Goal: Find specific page/section: Find specific page/section

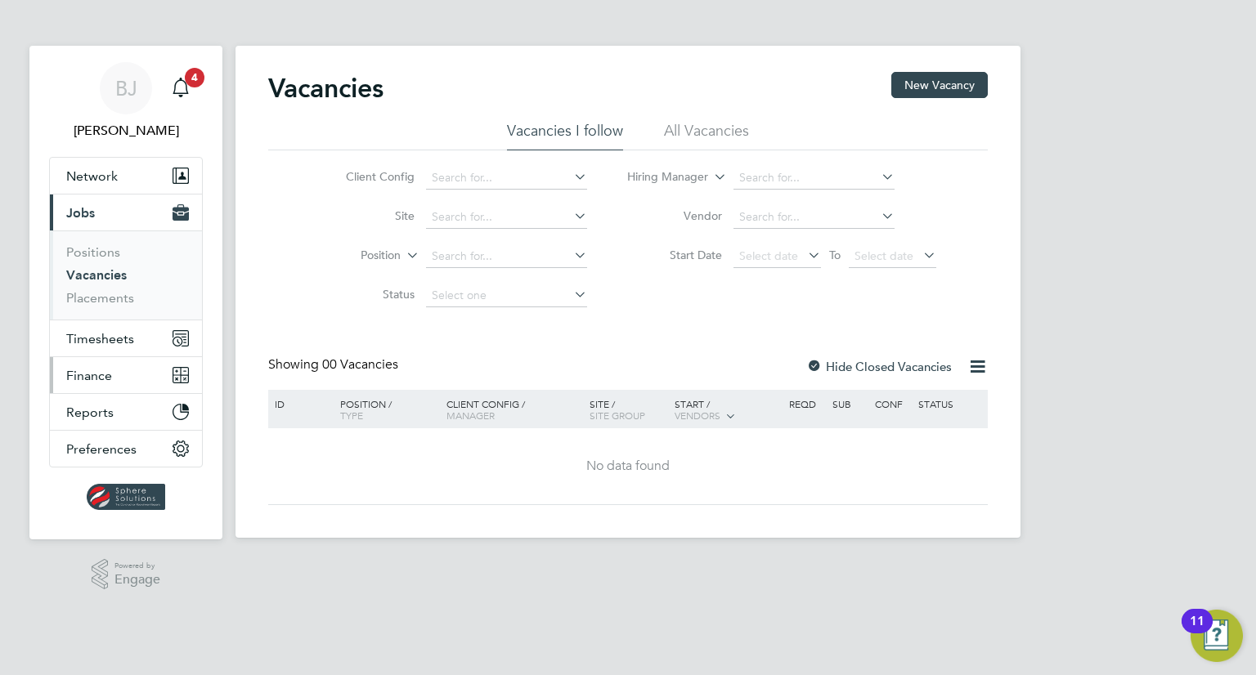
click at [107, 380] on span "Finance" at bounding box center [89, 376] width 46 height 16
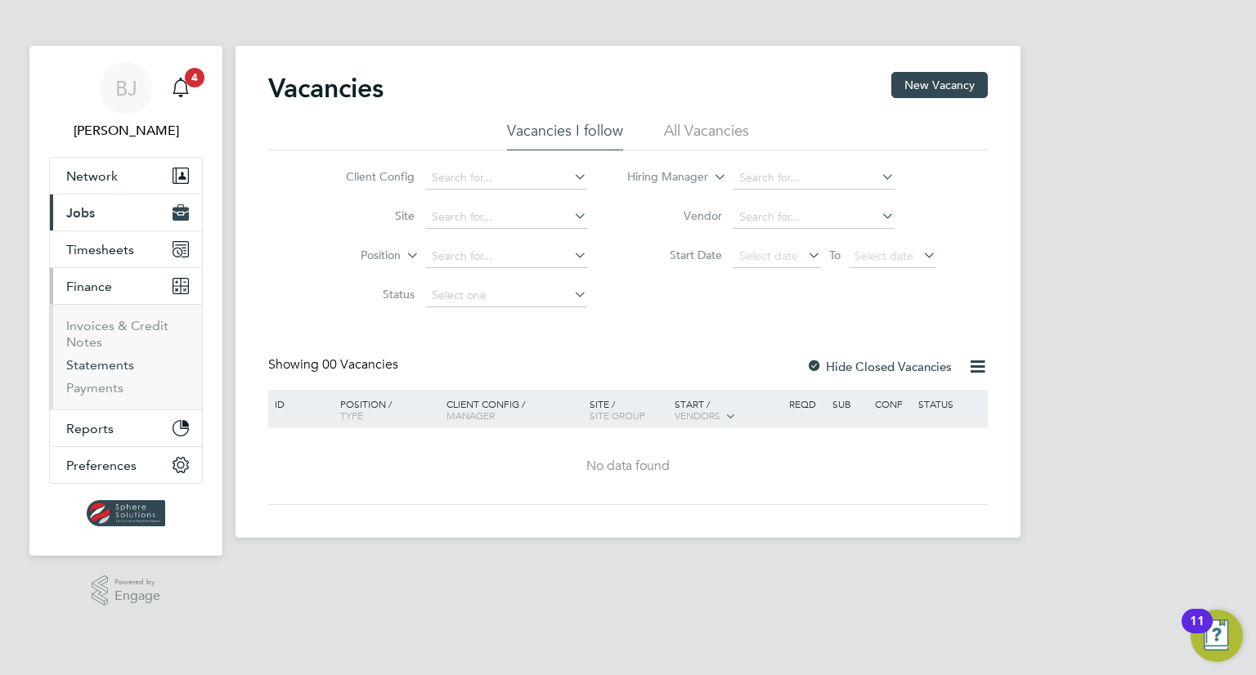
click at [108, 363] on link "Statements" at bounding box center [100, 365] width 68 height 16
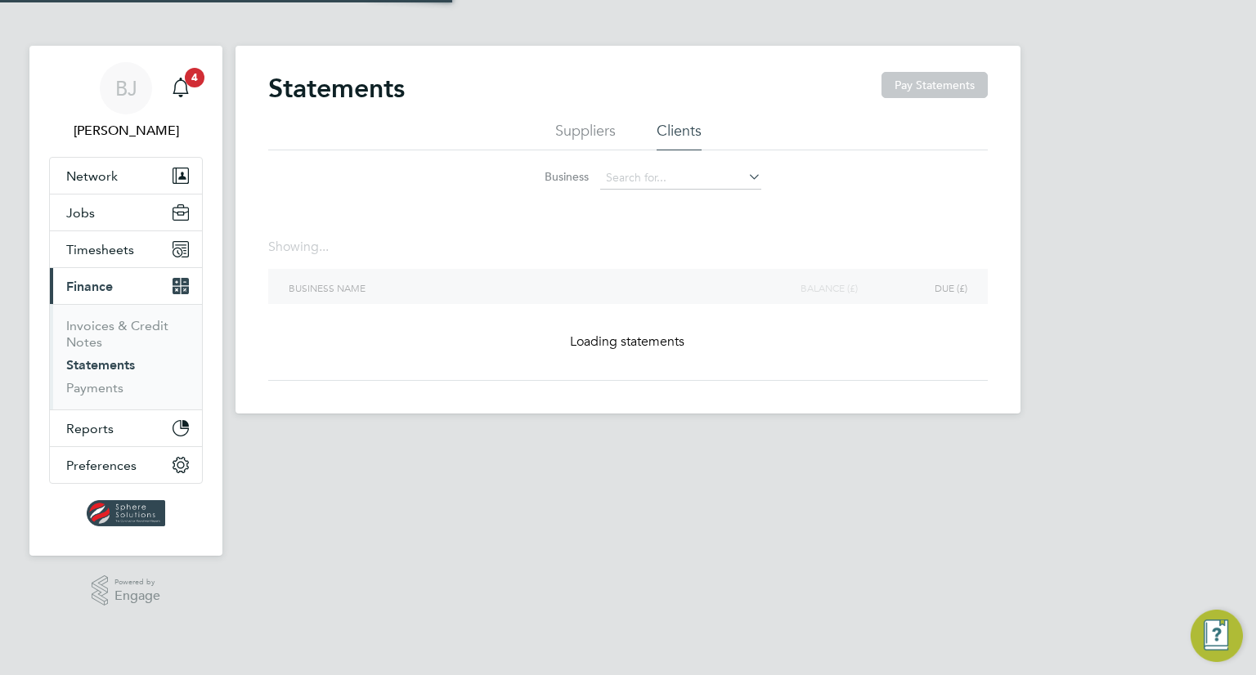
click at [106, 339] on li "Invoices & Credit Notes" at bounding box center [127, 337] width 123 height 39
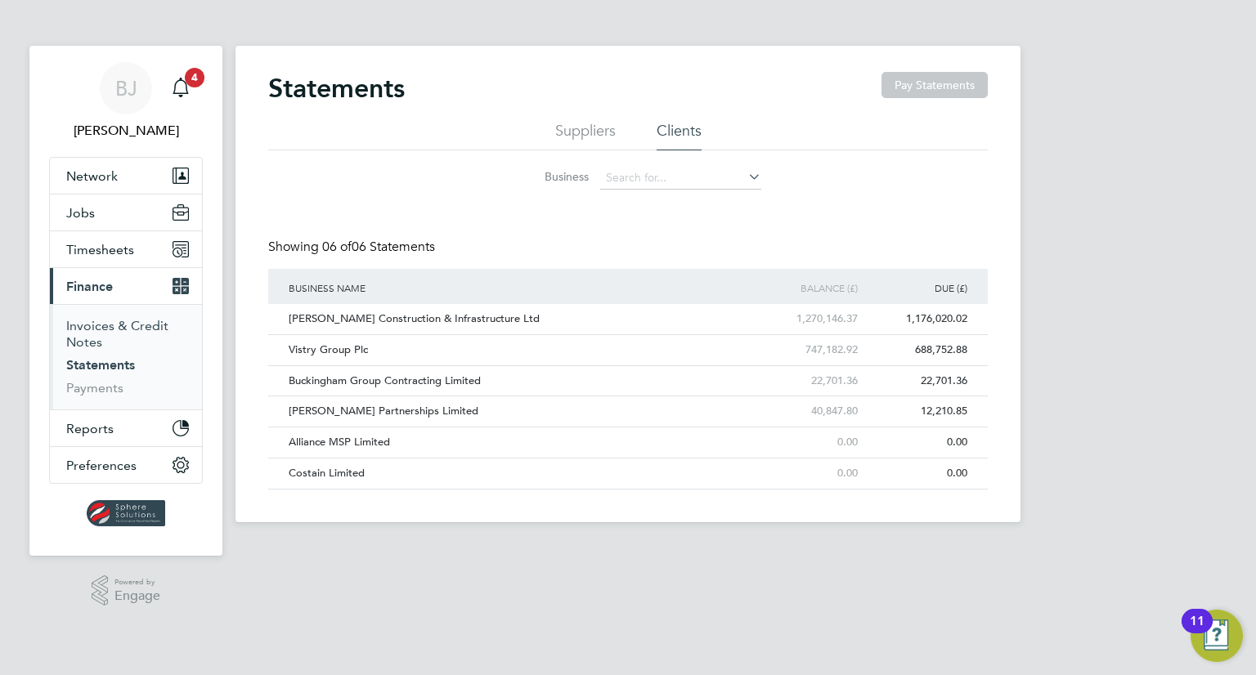
click at [95, 326] on link "Invoices & Credit Notes" at bounding box center [117, 334] width 102 height 32
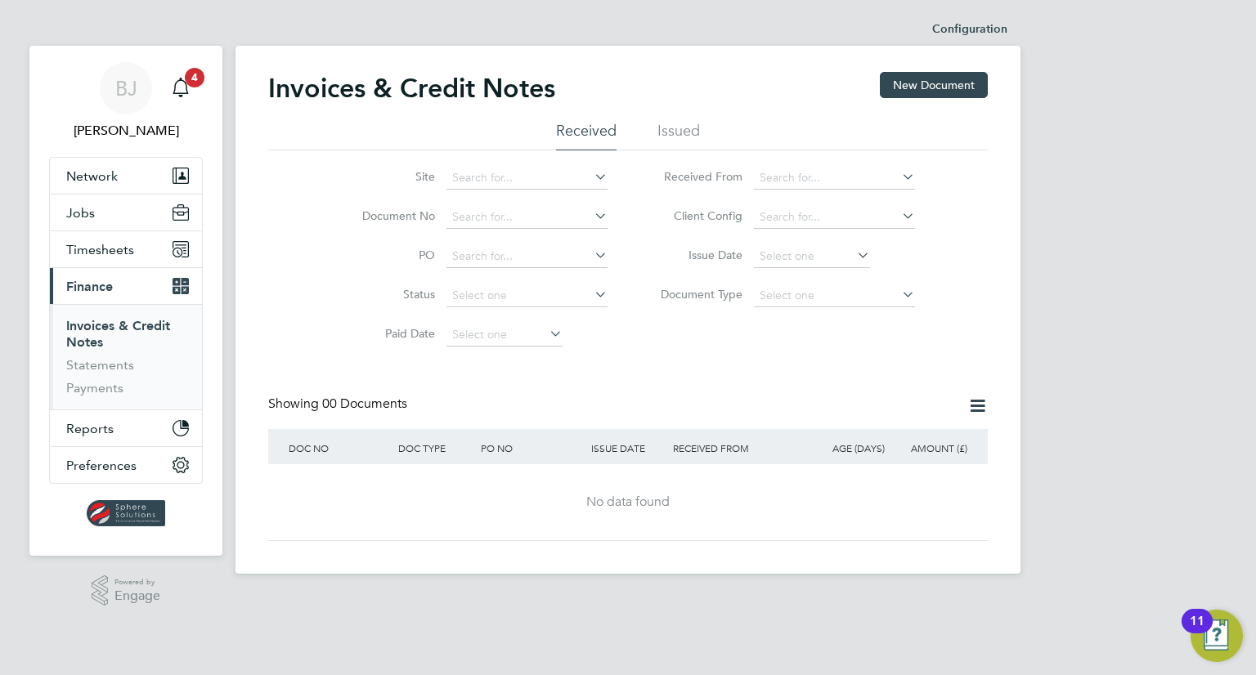
click at [676, 135] on li "Issued" at bounding box center [678, 135] width 43 height 29
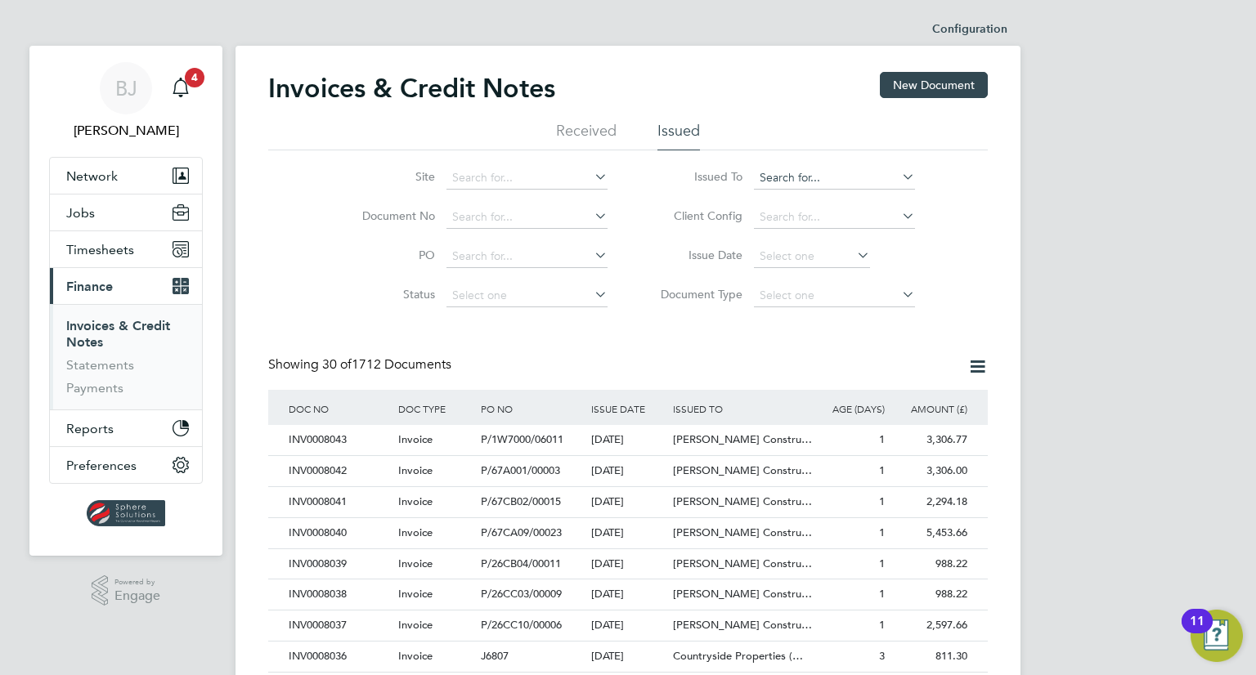
click at [785, 181] on input at bounding box center [834, 178] width 161 height 23
click at [805, 315] on li "Vistry Group Plc" at bounding box center [887, 326] width 266 height 22
type input "Vistry Group Plc"
click at [899, 298] on icon at bounding box center [899, 294] width 0 height 23
click at [899, 296] on icon at bounding box center [899, 294] width 0 height 23
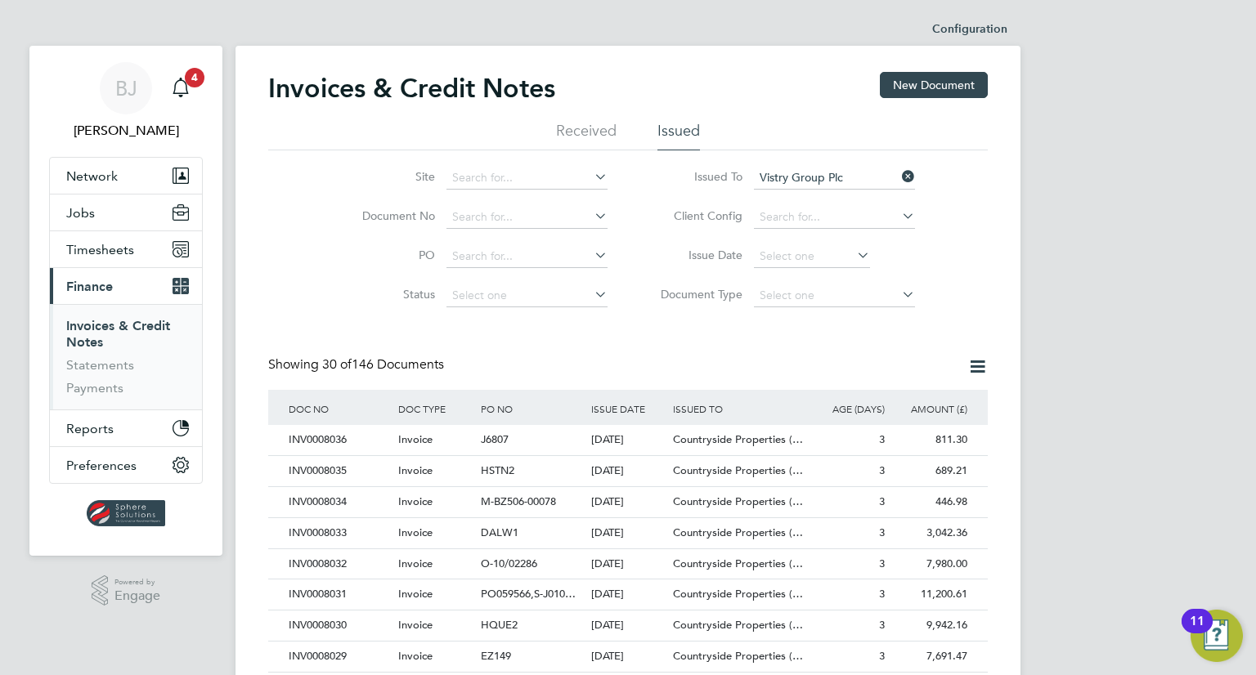
click at [899, 292] on icon at bounding box center [899, 294] width 0 height 23
click at [899, 293] on icon at bounding box center [899, 294] width 0 height 23
click at [820, 303] on input at bounding box center [834, 296] width 161 height 23
click at [820, 292] on input at bounding box center [834, 296] width 161 height 23
click at [805, 341] on li "Credit notes" at bounding box center [835, 338] width 162 height 21
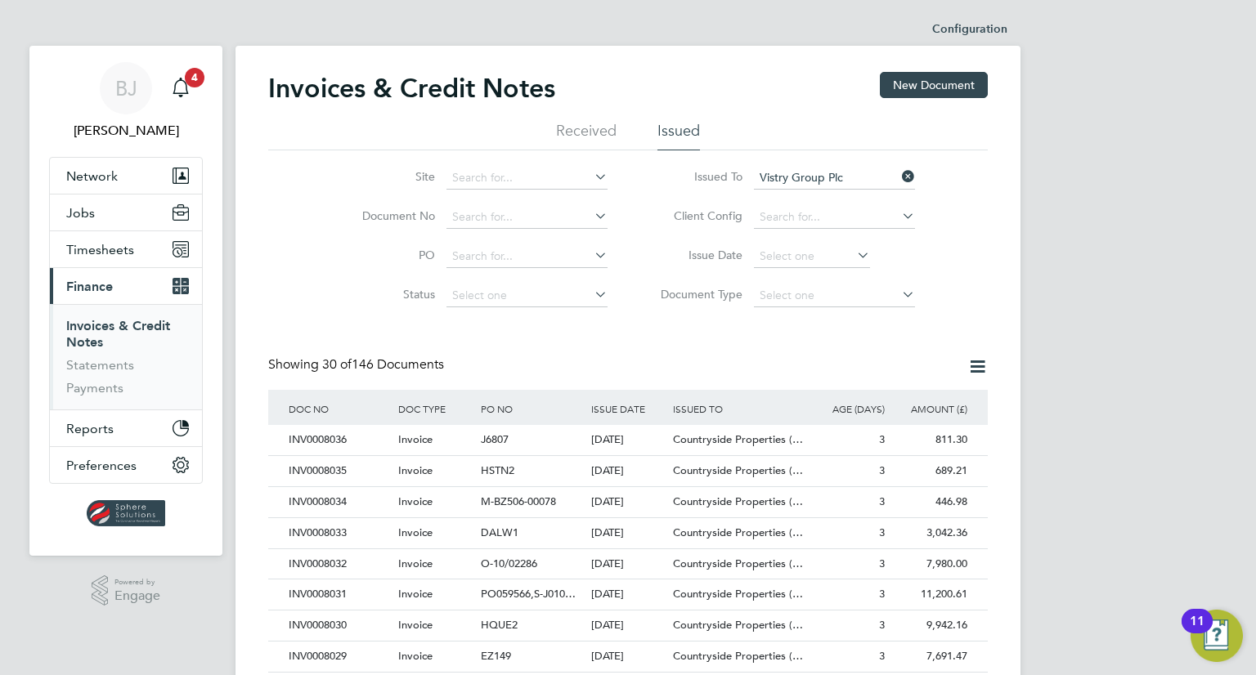
type input "Credit notes"
